Goal: Information Seeking & Learning: Learn about a topic

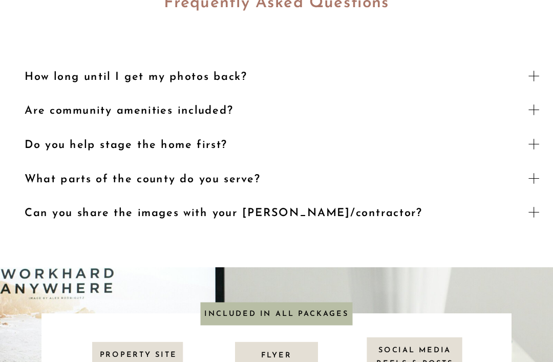
scroll to position [1151, 0]
click at [216, 76] on h3 "How long until I get my photos back?" at bounding box center [270, 75] width 491 height 14
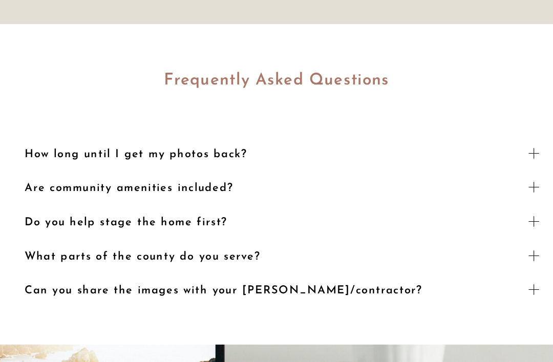
scroll to position [1075, 0]
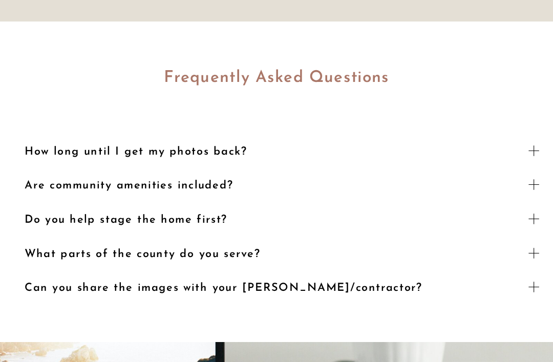
click at [539, 148] on icon at bounding box center [533, 150] width 19 height 19
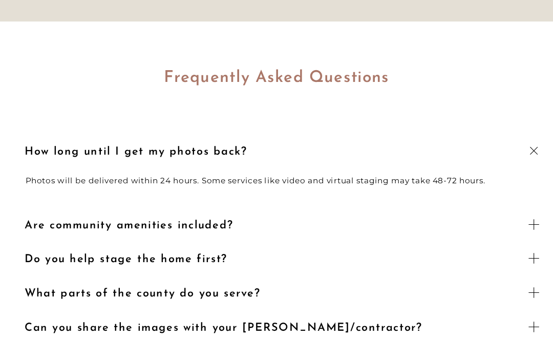
click at [534, 150] on polygon at bounding box center [534, 151] width 8 height 8
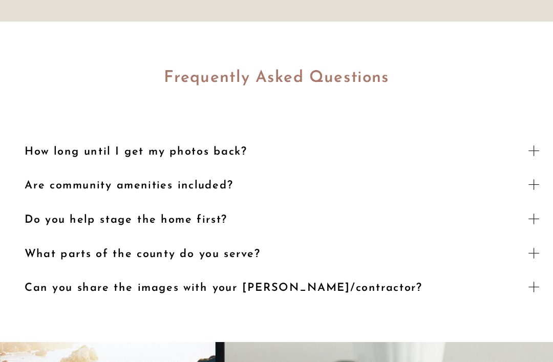
click at [534, 186] on polygon at bounding box center [533, 184] width 11 height 11
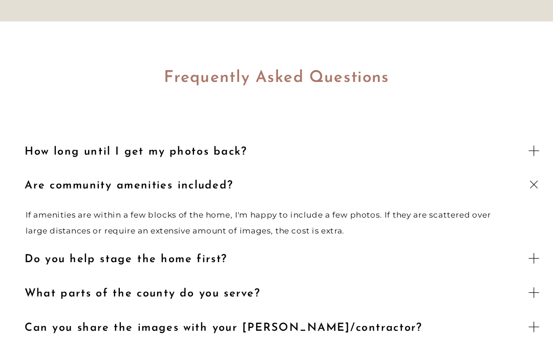
click at [537, 184] on icon at bounding box center [533, 185] width 13 height 14
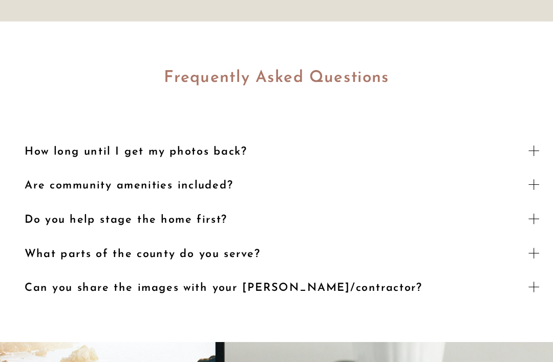
click at [137, 222] on h3 "Do you help stage the home first?" at bounding box center [270, 218] width 491 height 14
click at [121, 216] on h3 "Do you help stage the home first?" at bounding box center [270, 218] width 491 height 14
click at [534, 218] on icon at bounding box center [533, 218] width 19 height 19
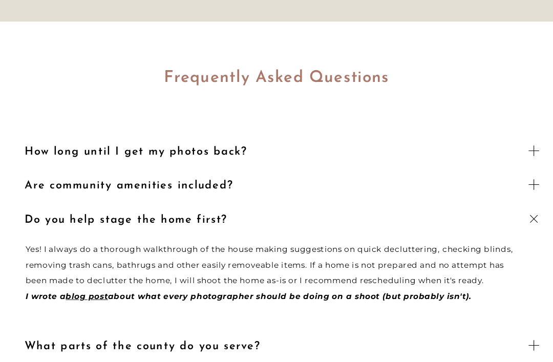
click at [537, 219] on icon at bounding box center [533, 218] width 13 height 14
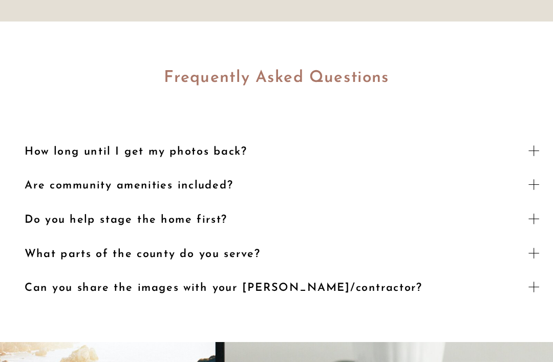
click at [119, 255] on h3 "What parts of the county do you serve?" at bounding box center [270, 253] width 491 height 14
click at [92, 258] on h3 "What parts of the county do you serve?" at bounding box center [270, 253] width 491 height 14
click at [537, 252] on icon at bounding box center [533, 252] width 19 height 19
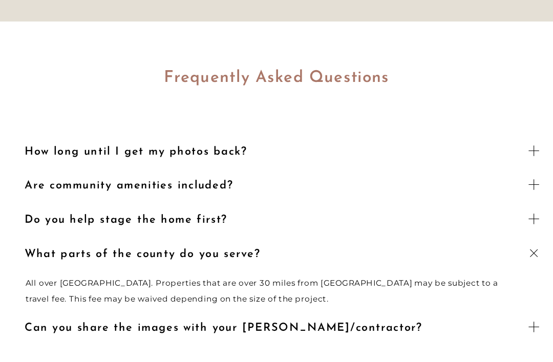
click at [535, 255] on icon at bounding box center [533, 253] width 13 height 14
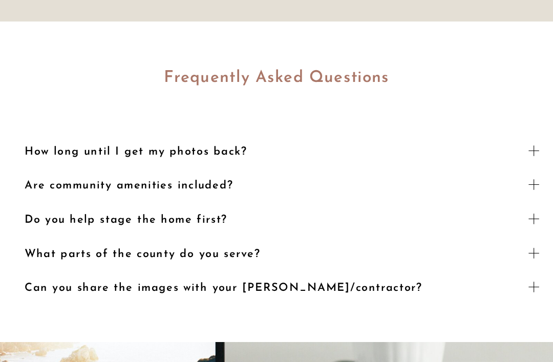
click at [539, 289] on icon at bounding box center [533, 286] width 19 height 19
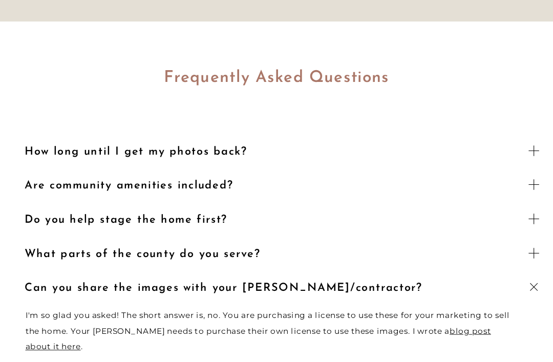
click at [538, 280] on icon at bounding box center [533, 287] width 13 height 14
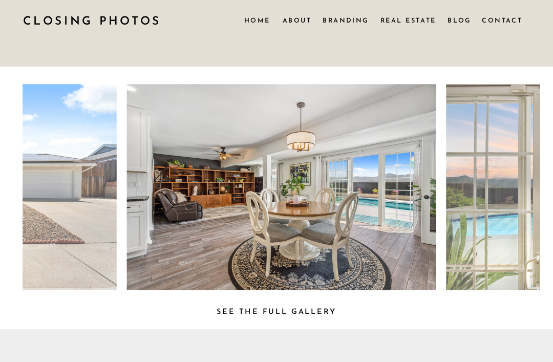
scroll to position [0, 0]
